Goal: Obtain resource: Download file/media

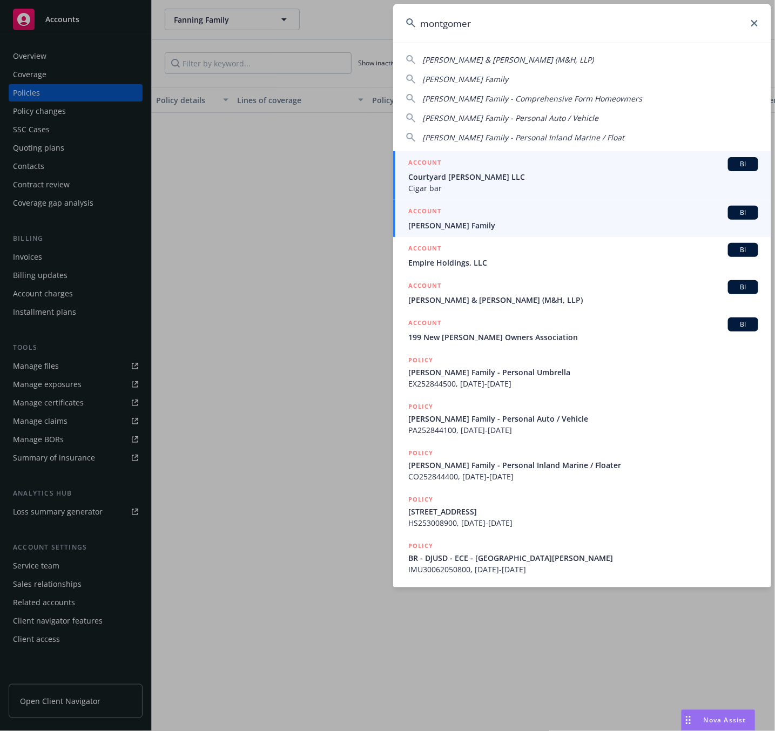
type input "montgomer"
click at [462, 225] on span "[PERSON_NAME] Family" at bounding box center [583, 225] width 350 height 11
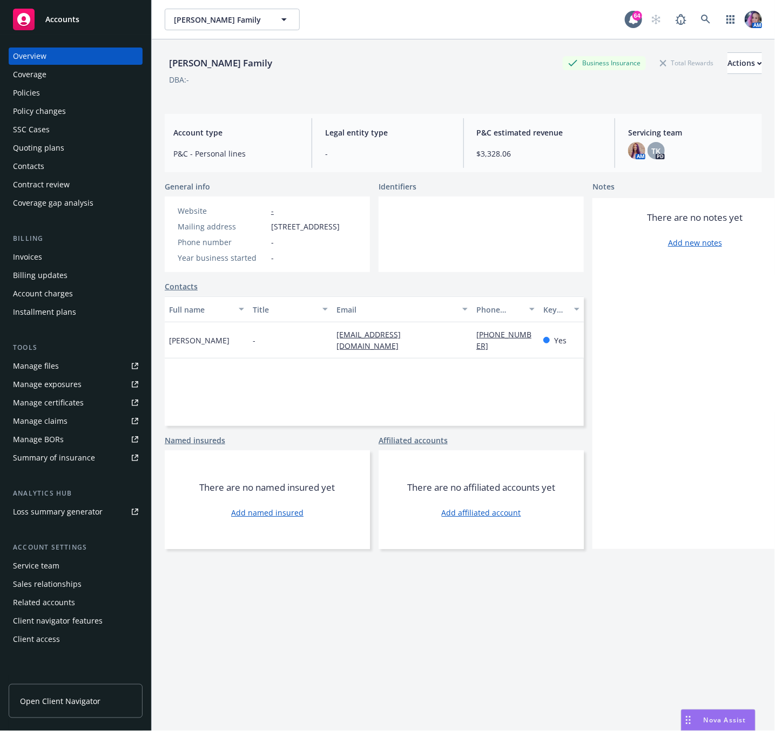
click at [46, 91] on div "Policies" at bounding box center [75, 92] width 125 height 17
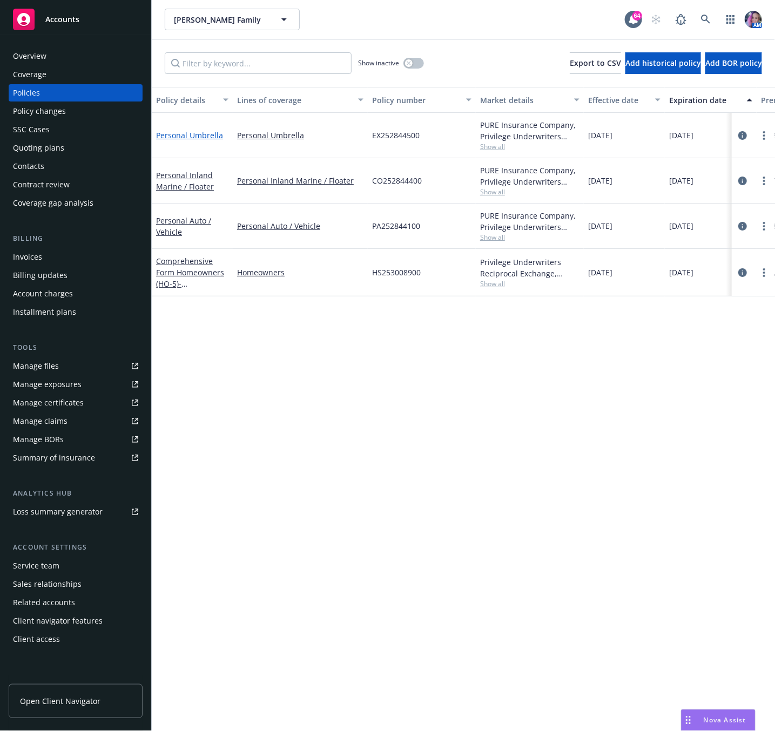
click at [201, 132] on link "Personal Umbrella" at bounding box center [189, 135] width 67 height 10
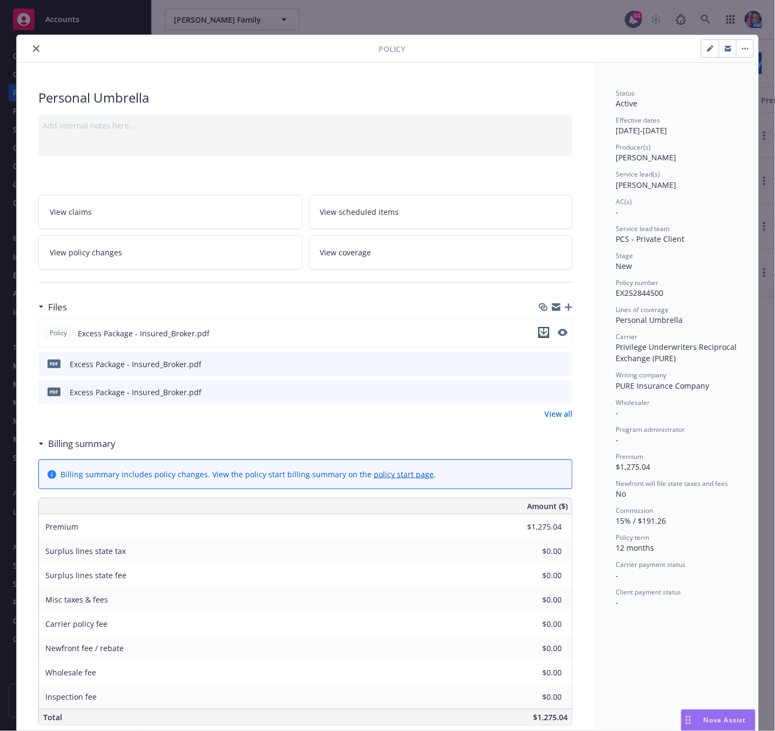
click at [539, 335] on icon "download file" at bounding box center [543, 332] width 9 height 9
click at [33, 45] on icon "close" at bounding box center [36, 48] width 6 height 6
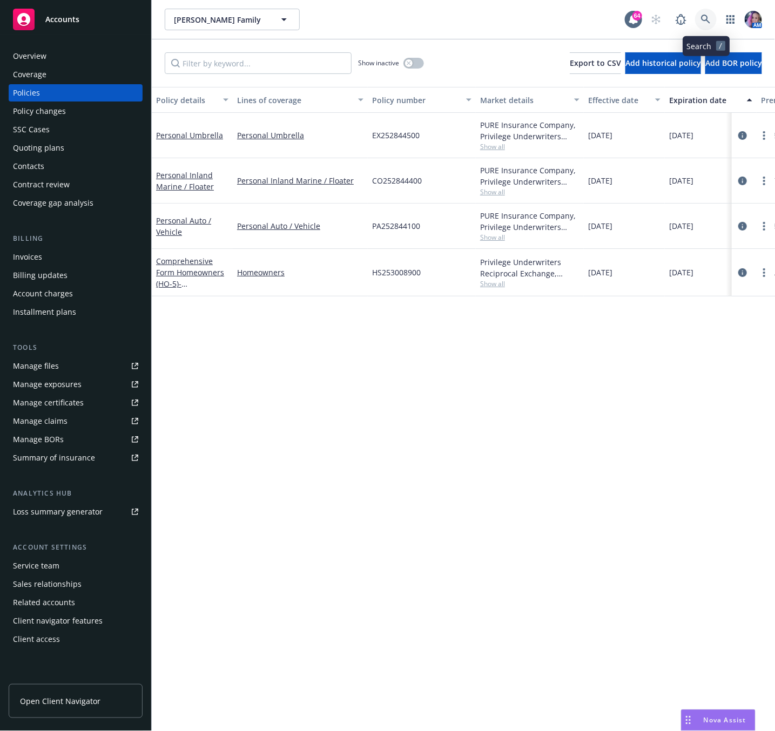
click at [708, 12] on link at bounding box center [706, 20] width 22 height 22
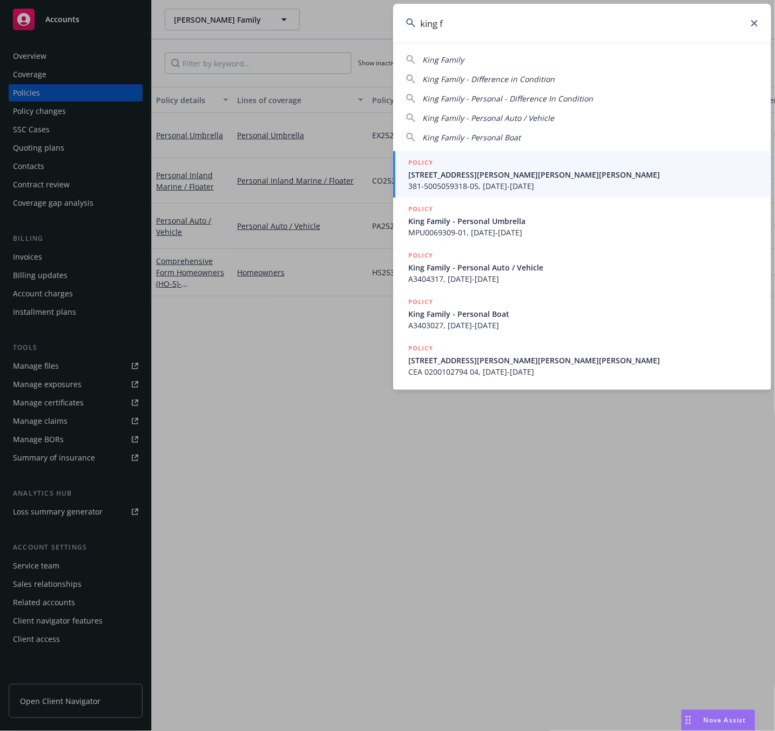
click at [475, 21] on input "king f" at bounding box center [582, 23] width 378 height 39
drag, startPoint x: 474, startPoint y: 21, endPoint x: 406, endPoint y: 21, distance: 68.0
click at [406, 21] on div "king f" at bounding box center [582, 23] width 378 height 39
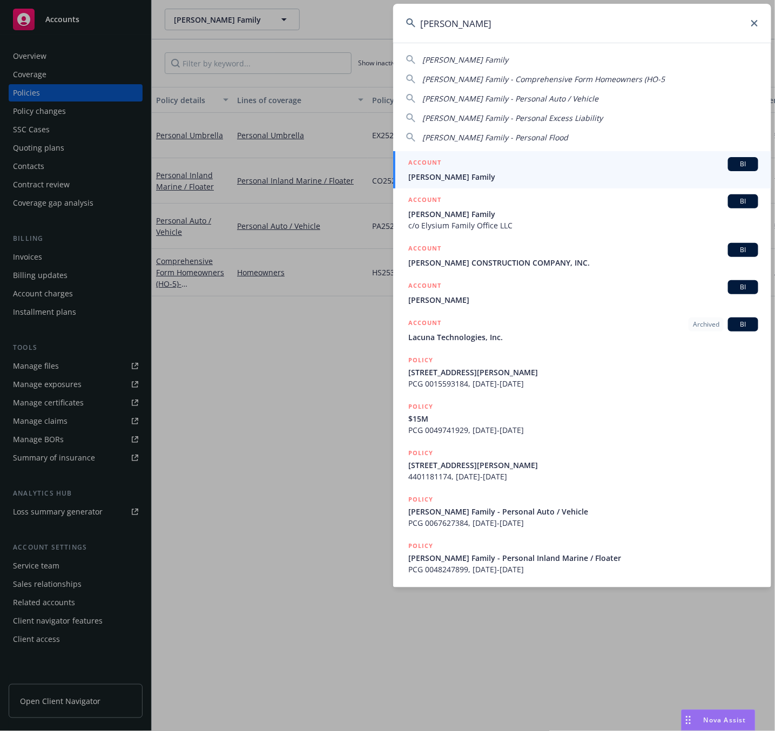
type input "[PERSON_NAME]"
click at [444, 165] on div "ACCOUNT BI" at bounding box center [583, 164] width 350 height 14
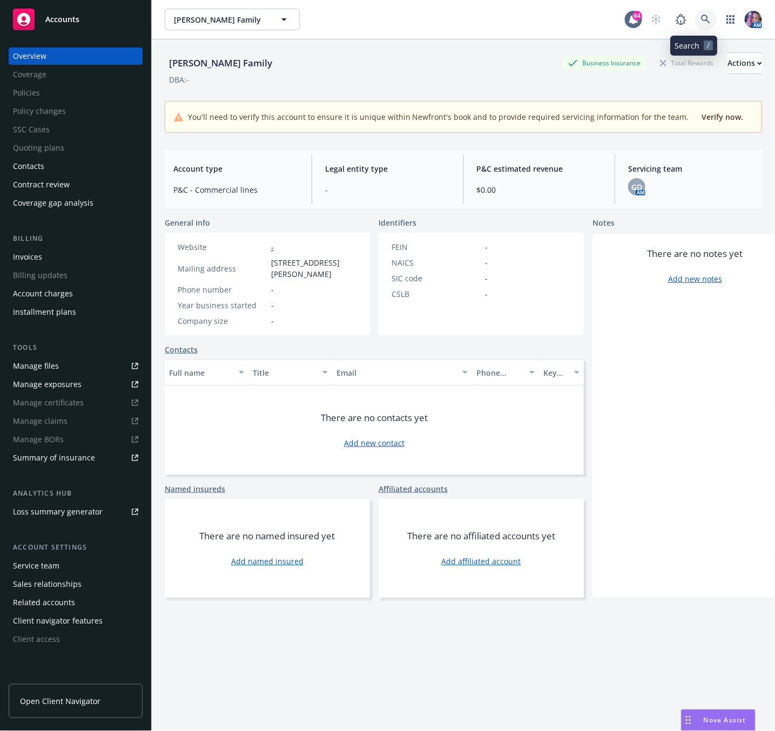
click at [701, 15] on icon at bounding box center [706, 20] width 10 height 10
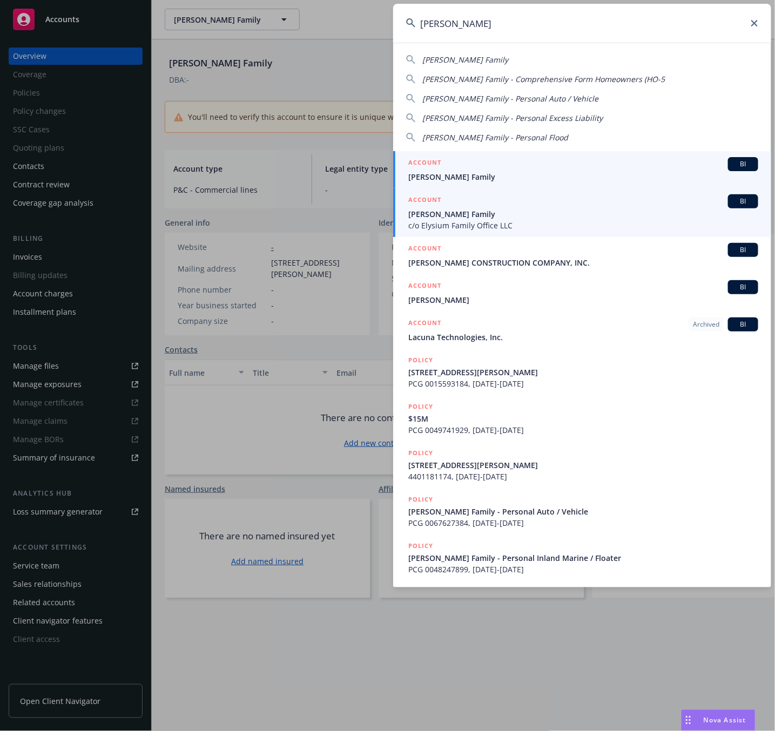
type input "[PERSON_NAME]"
click at [455, 211] on span "[PERSON_NAME] Family" at bounding box center [583, 213] width 350 height 11
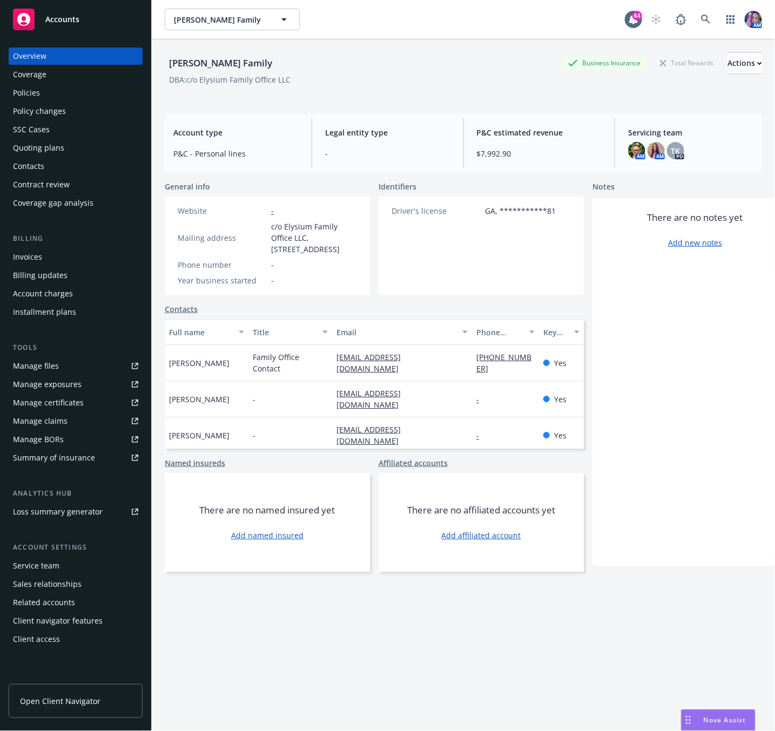
click at [49, 94] on div "Policies" at bounding box center [75, 92] width 125 height 17
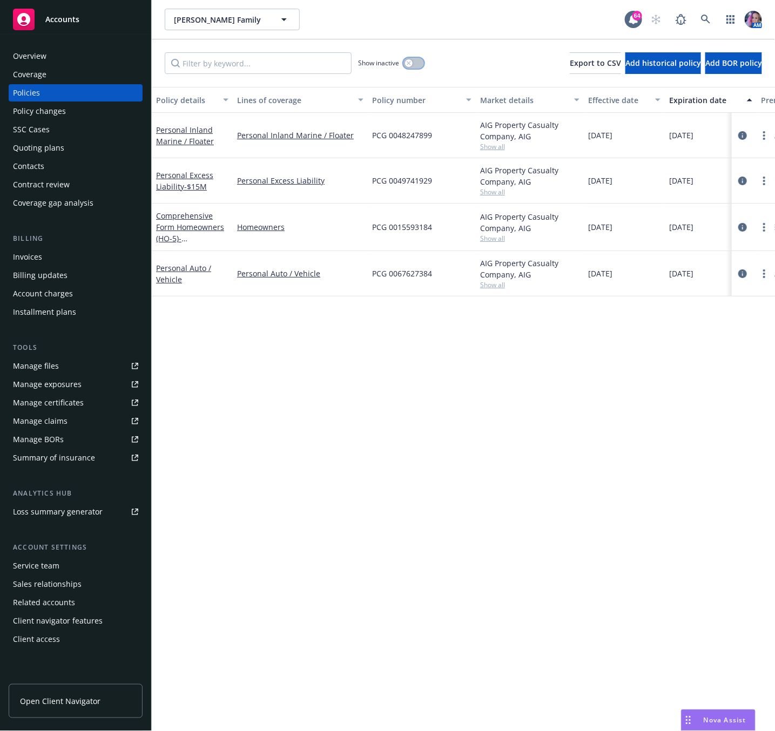
click at [413, 62] on button "button" at bounding box center [413, 63] width 21 height 11
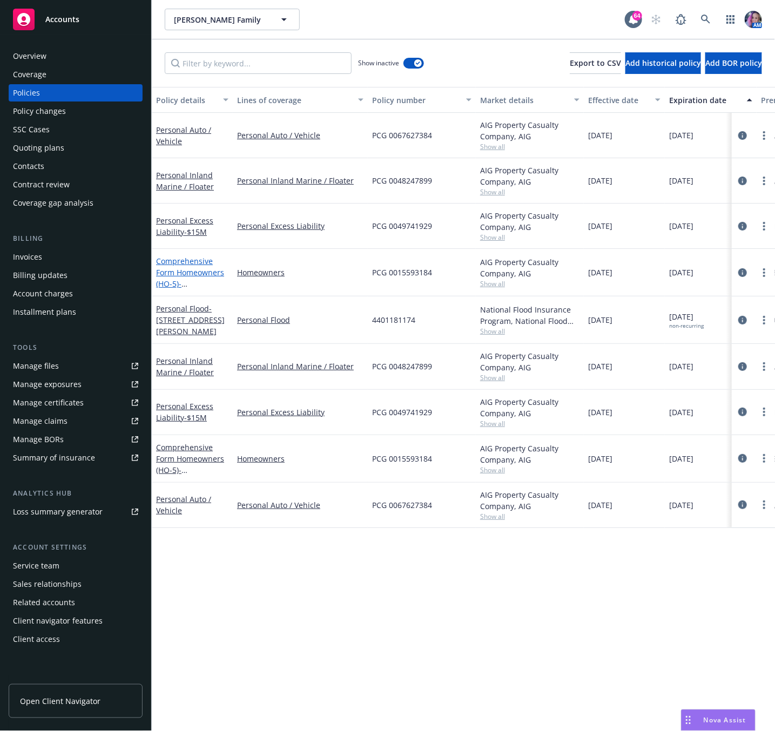
click at [178, 274] on link "Comprehensive Form Homeowners (HO-5) - [STREET_ADDRESS][PERSON_NAME]" at bounding box center [190, 284] width 69 height 56
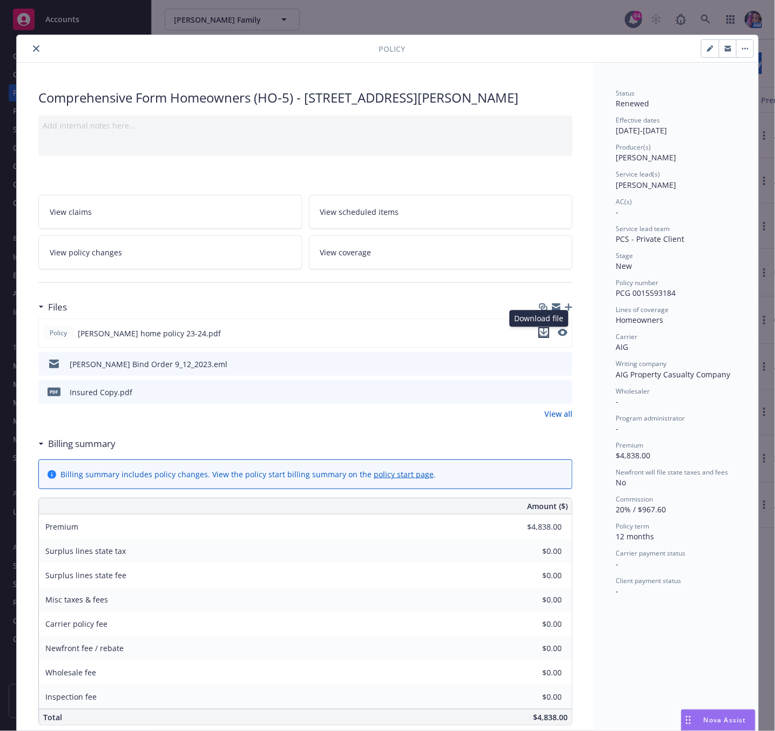
click at [539, 331] on icon "download file" at bounding box center [543, 332] width 9 height 9
click at [33, 52] on icon "close" at bounding box center [36, 48] width 6 height 6
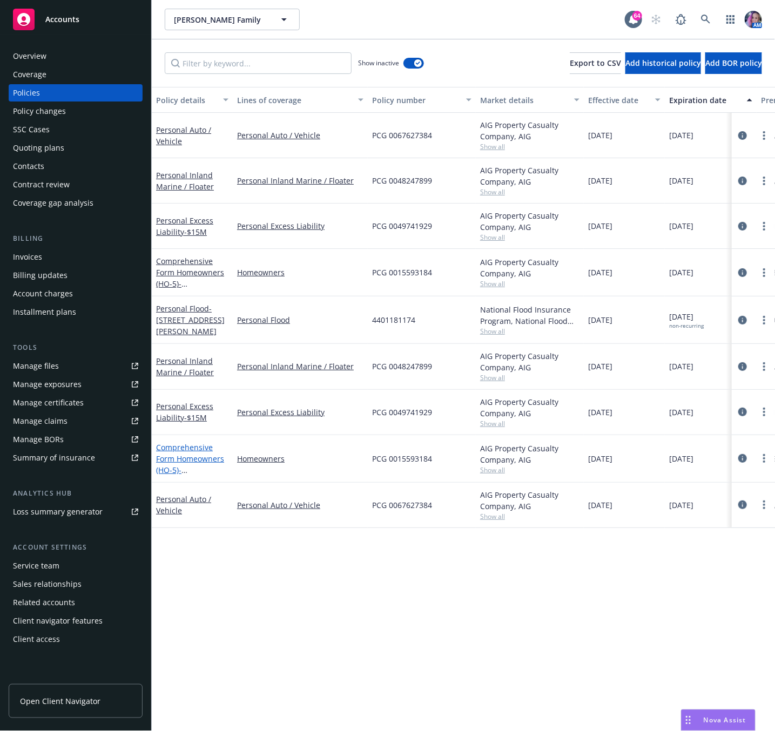
click at [186, 464] on link "Comprehensive Form Homeowners (HO-5) - [STREET_ADDRESS][PERSON_NAME]" at bounding box center [190, 470] width 69 height 56
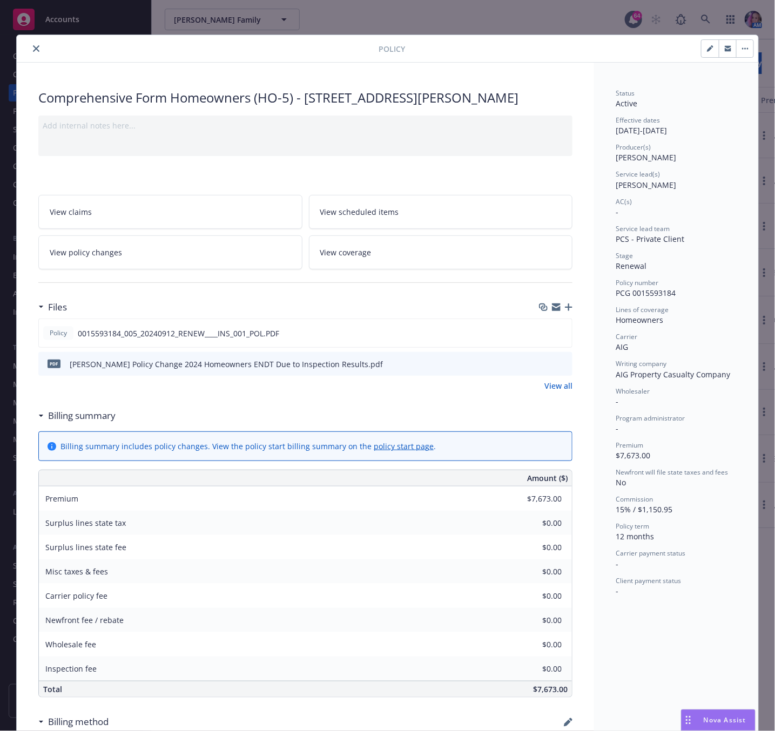
click at [540, 364] on icon "download file" at bounding box center [544, 363] width 9 height 9
click at [33, 51] on icon "close" at bounding box center [36, 48] width 6 height 6
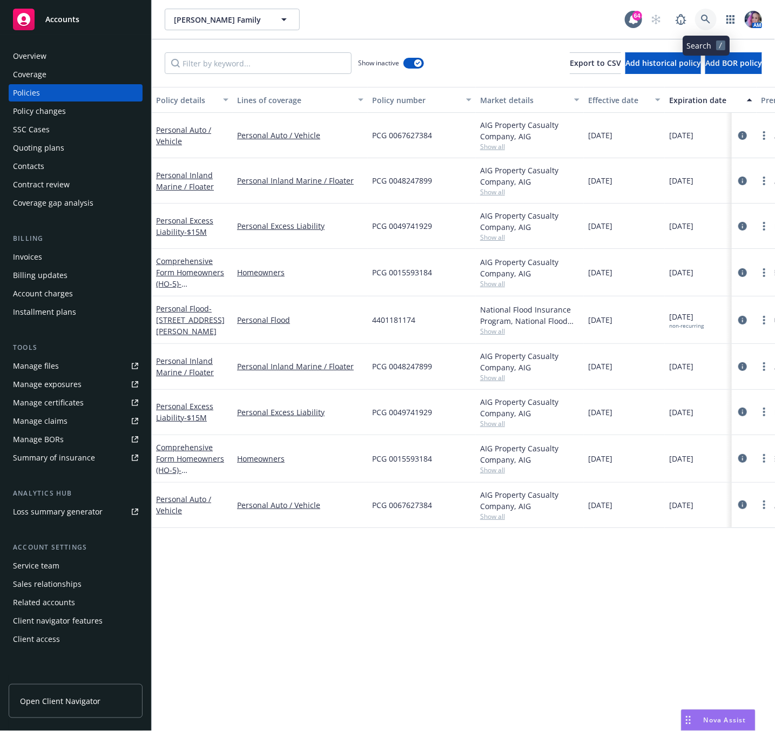
click at [704, 16] on icon at bounding box center [706, 20] width 10 height 10
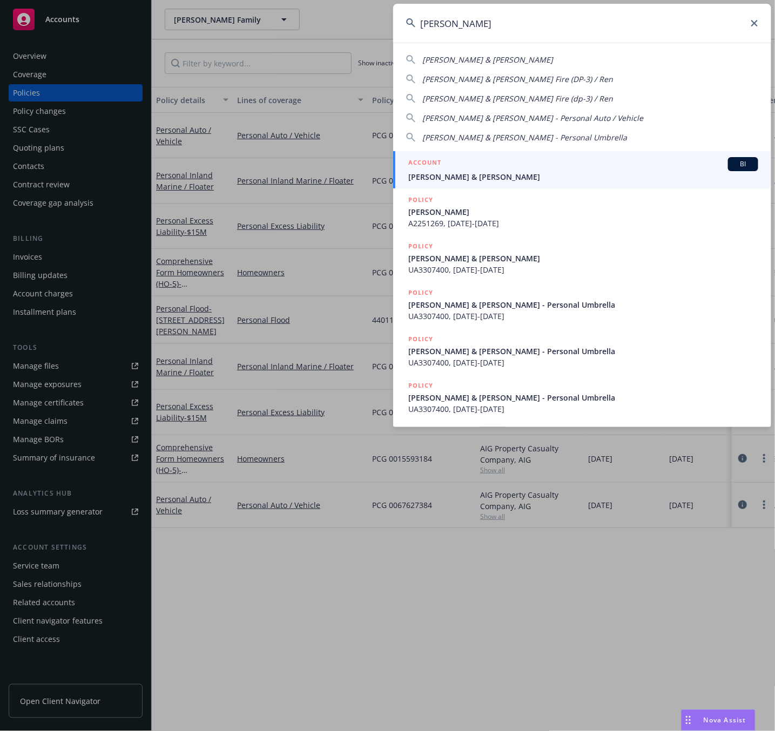
type input "[PERSON_NAME]"
click at [438, 167] on h5 "ACCOUNT" at bounding box center [424, 163] width 33 height 13
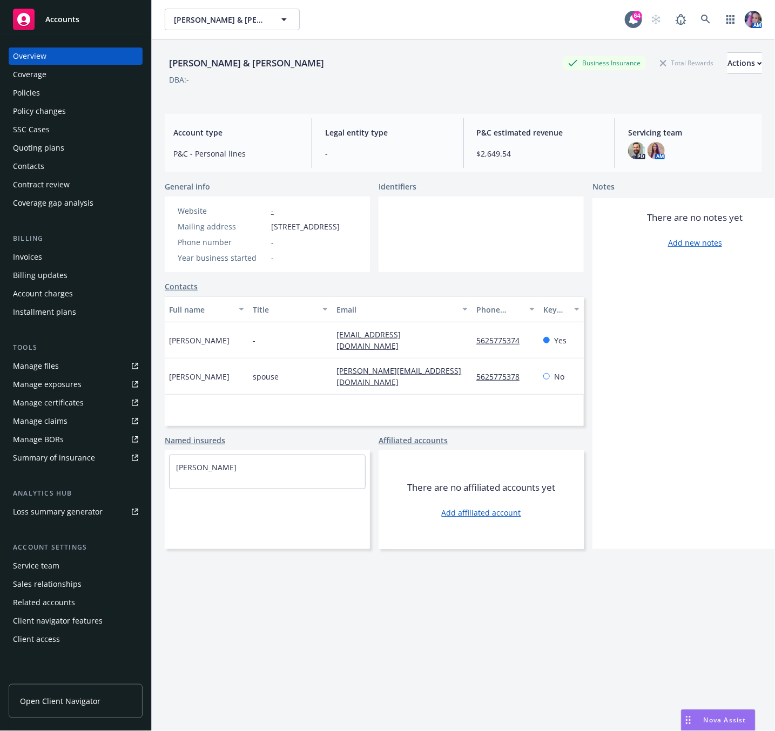
click at [47, 85] on div "Policies" at bounding box center [75, 92] width 125 height 17
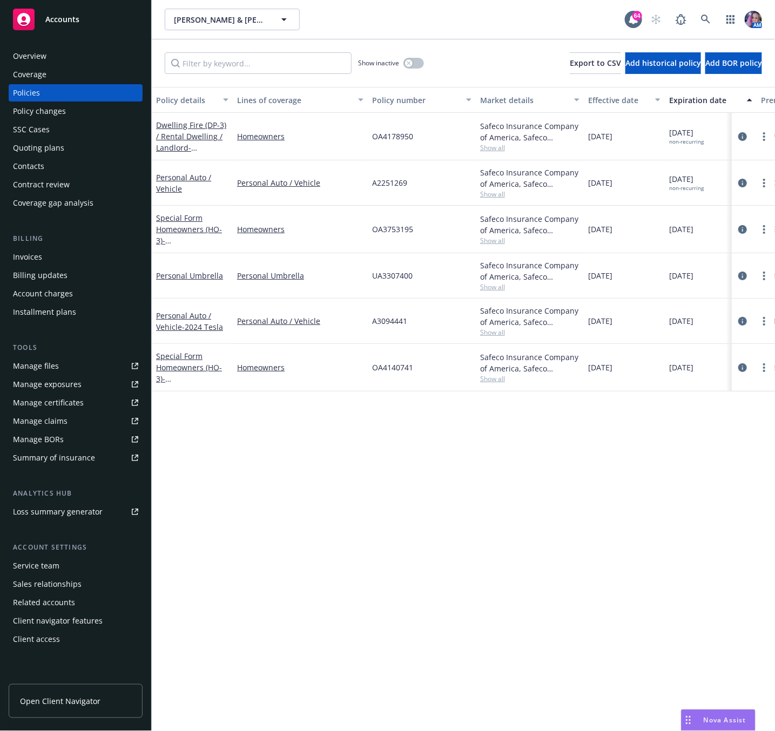
click at [389, 277] on span "UA3307400" at bounding box center [392, 275] width 40 height 11
copy span "UA3307400"
